Goal: Task Accomplishment & Management: Use online tool/utility

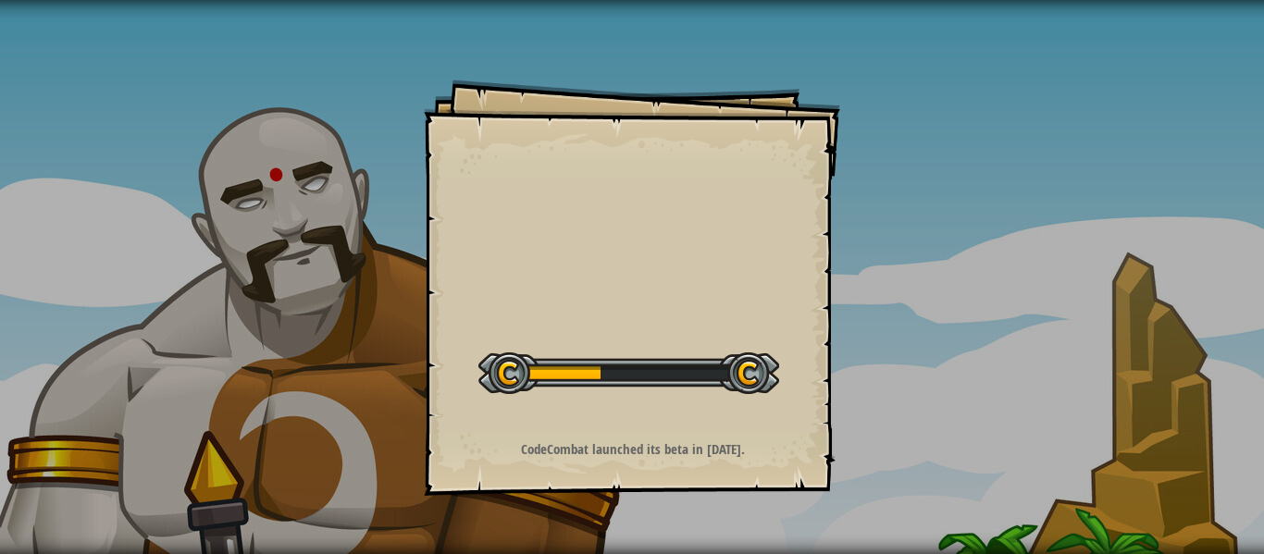
click at [519, 273] on div "Goals Start Level Error loading from server. Try refreshing the page. You'll ne…" at bounding box center [632, 288] width 416 height 416
click at [519, 275] on div "Goals Start Level Error loading from server. Try refreshing the page. You'll ne…" at bounding box center [632, 288] width 416 height 416
click at [515, 275] on div "Goals Start Level Error loading from server. Try refreshing the page. You'll ne…" at bounding box center [632, 288] width 416 height 416
click at [505, 270] on div "Goals Start Level Error loading from server. Try refreshing the page. You'll ne…" at bounding box center [632, 288] width 416 height 416
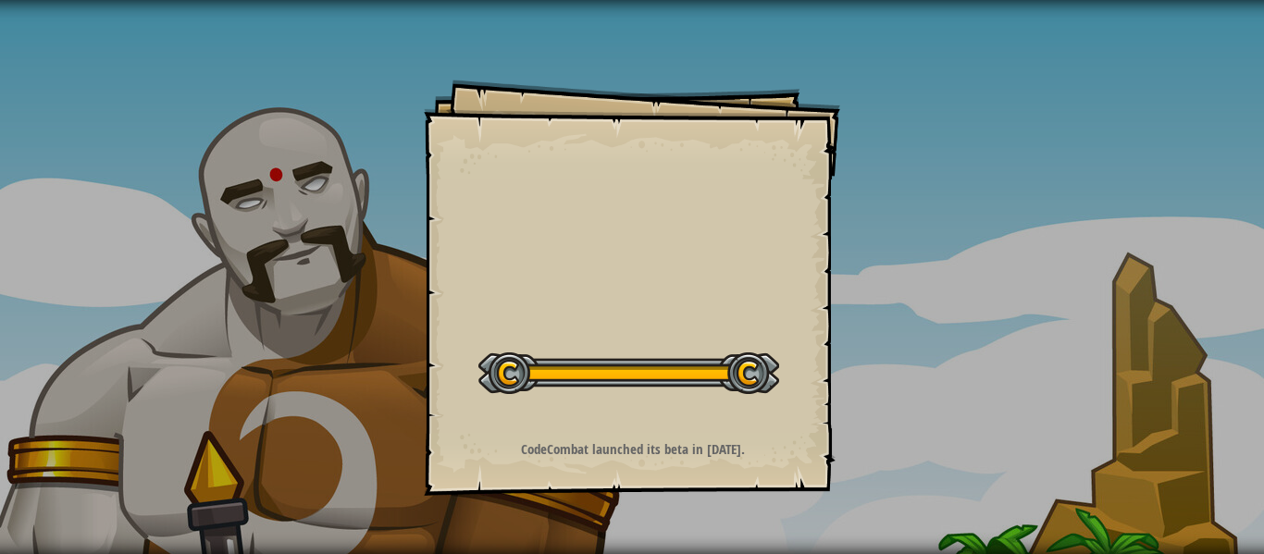
click at [505, 270] on div "Goals Start Level Error loading from server. Try refreshing the page. You'll ne…" at bounding box center [632, 288] width 416 height 416
click at [505, 273] on div "Goals Start Level Error loading from server. Try refreshing the page. You'll ne…" at bounding box center [632, 288] width 416 height 416
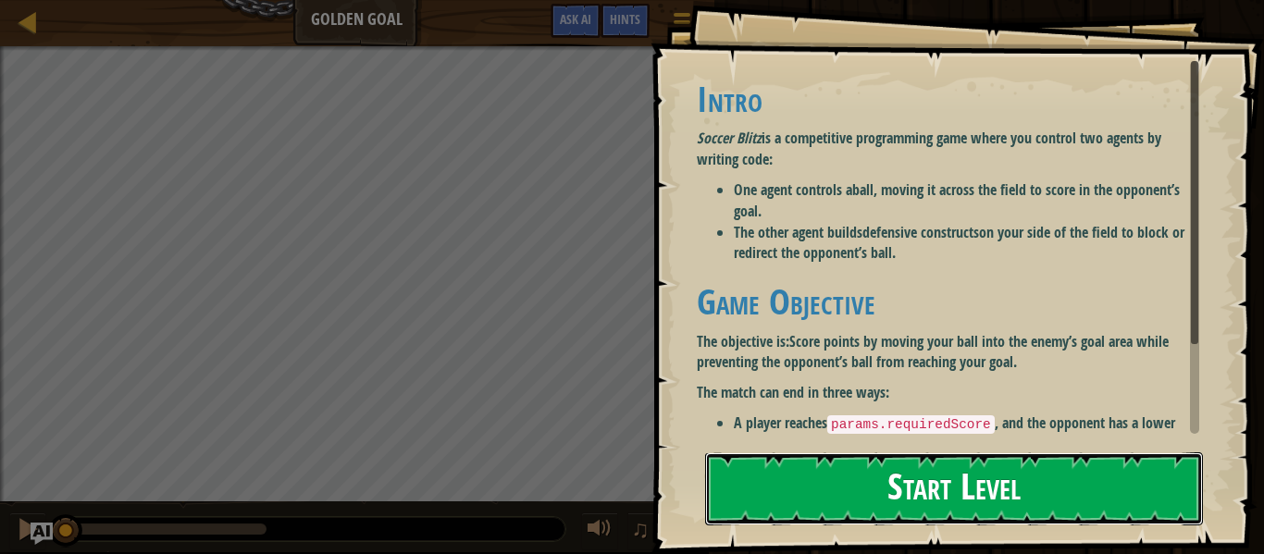
click at [742, 459] on button "Start Level" at bounding box center [954, 488] width 498 height 73
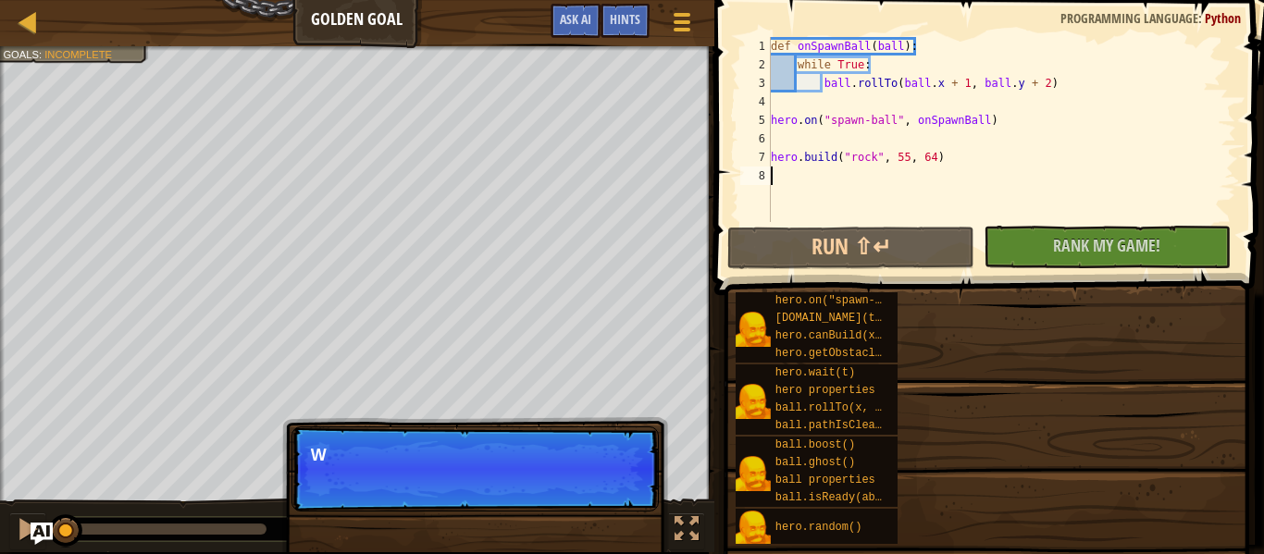
click at [742, 459] on img at bounding box center [752, 473] width 35 height 35
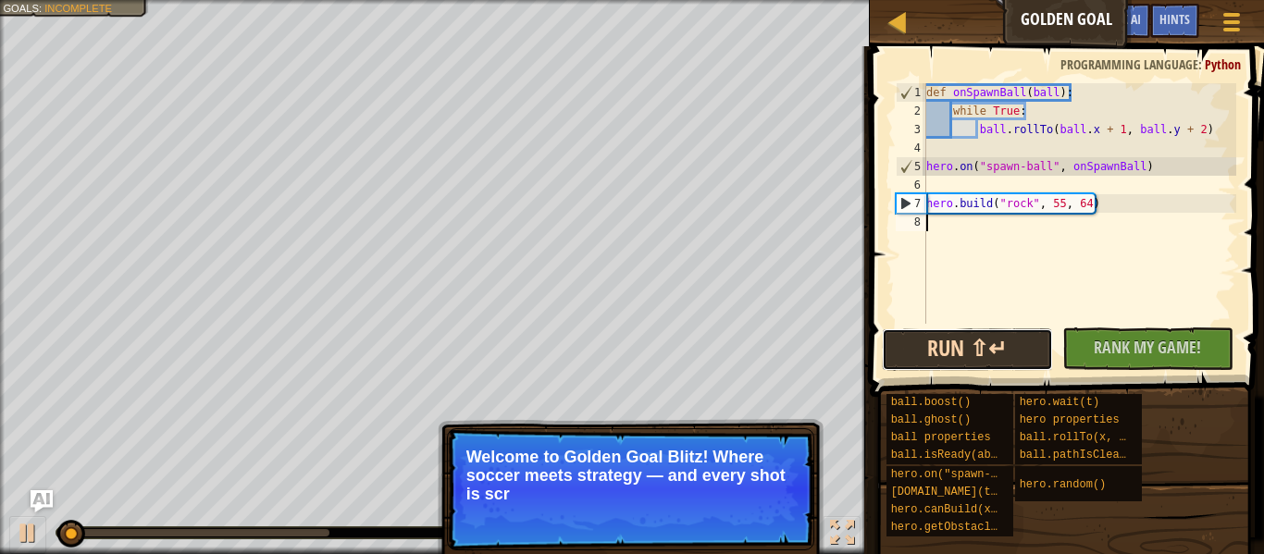
click at [976, 351] on button "Run ⇧↵" at bounding box center [966, 349] width 171 height 43
click at [976, 351] on button "Running" at bounding box center [966, 349] width 171 height 43
